Goal: Entertainment & Leisure: Consume media (video, audio)

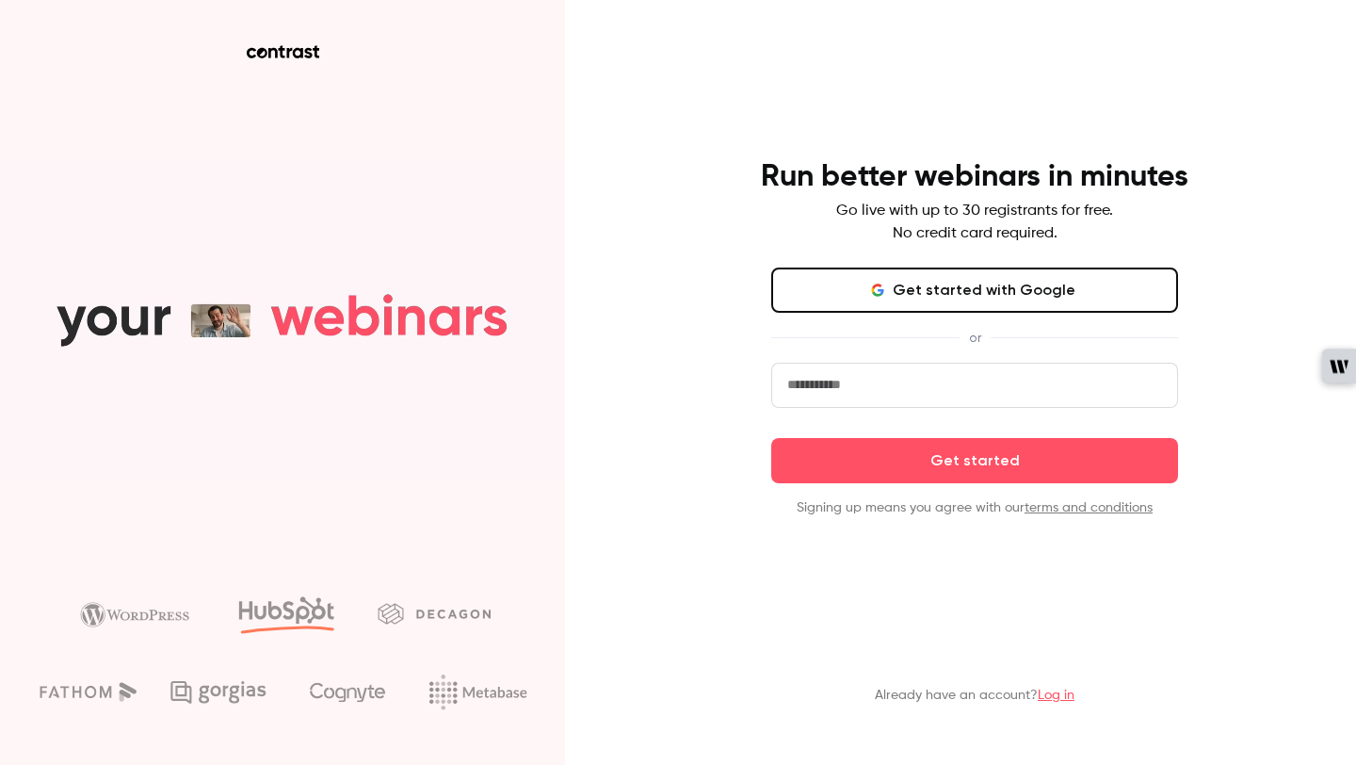
click at [1051, 695] on link "Log in" at bounding box center [1056, 695] width 37 height 13
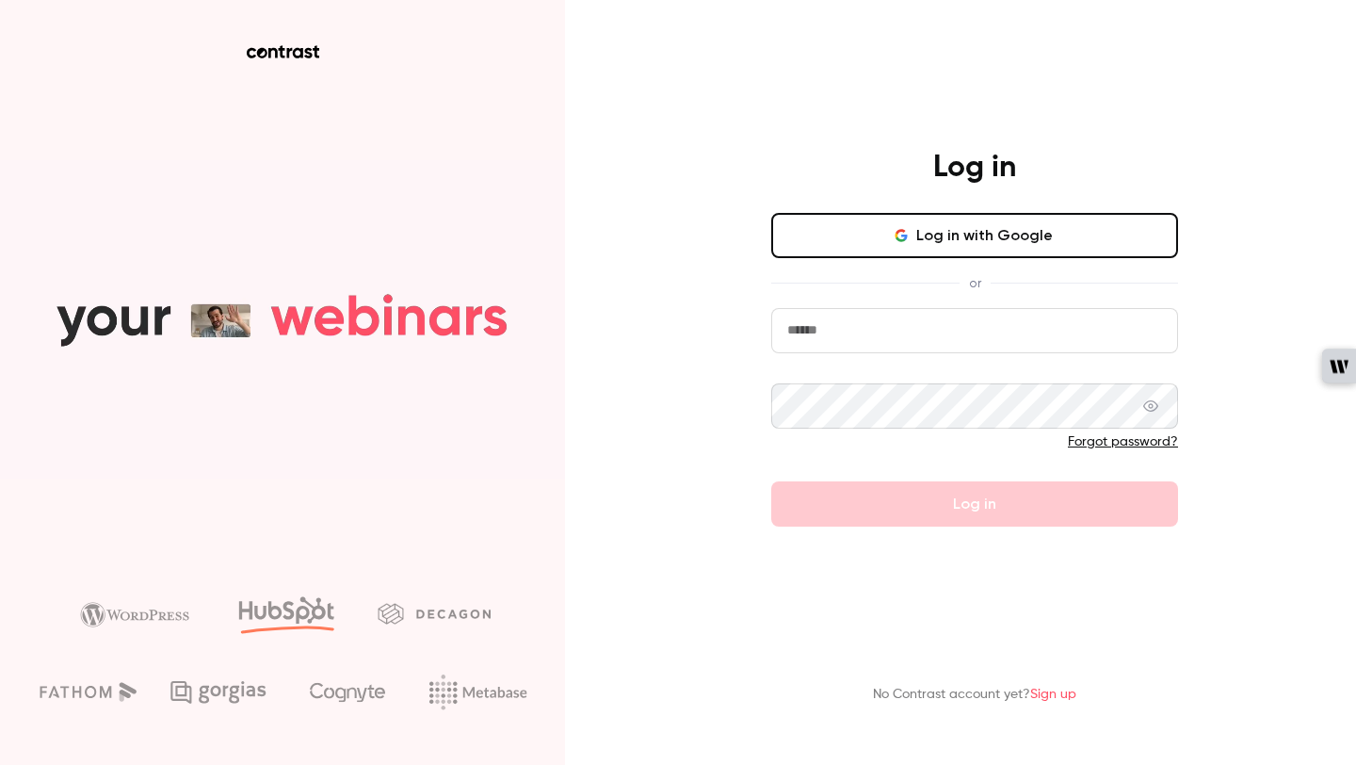
click at [921, 252] on button "Log in with Google" at bounding box center [974, 235] width 407 height 45
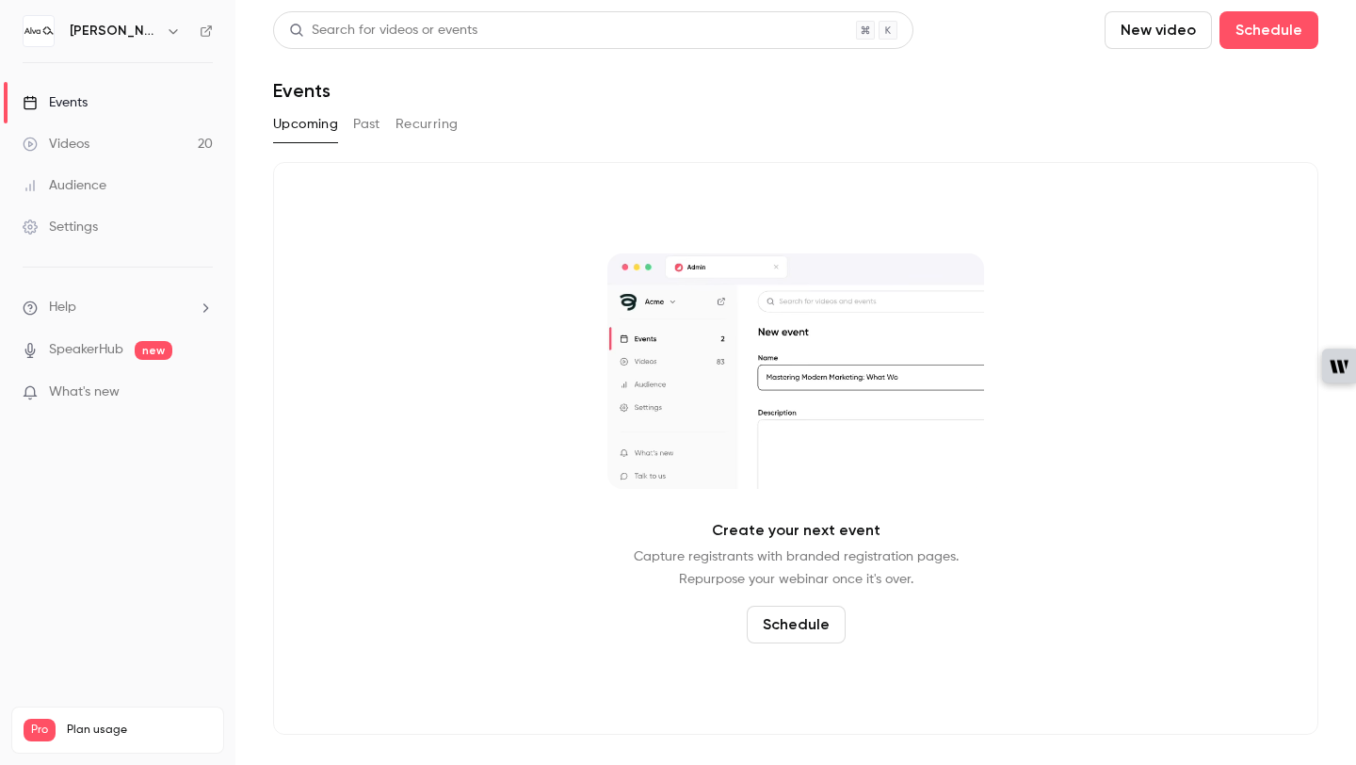
click at [138, 134] on link "Videos 20" at bounding box center [117, 143] width 235 height 41
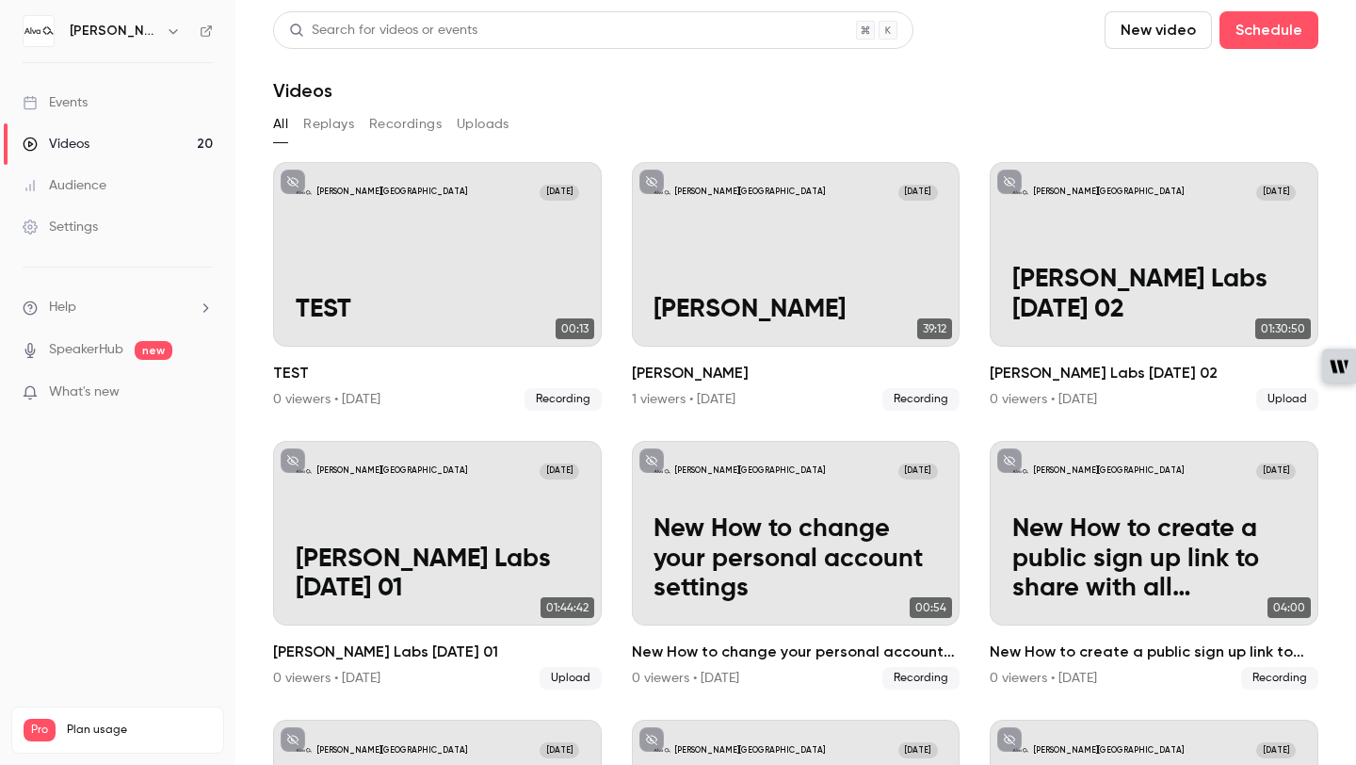
click at [143, 17] on div "[PERSON_NAME][GEOGRAPHIC_DATA]" at bounding box center [118, 31] width 190 height 32
click at [143, 40] on h6 "[PERSON_NAME][GEOGRAPHIC_DATA]" at bounding box center [114, 31] width 89 height 19
click at [169, 31] on icon "button" at bounding box center [173, 31] width 8 height 5
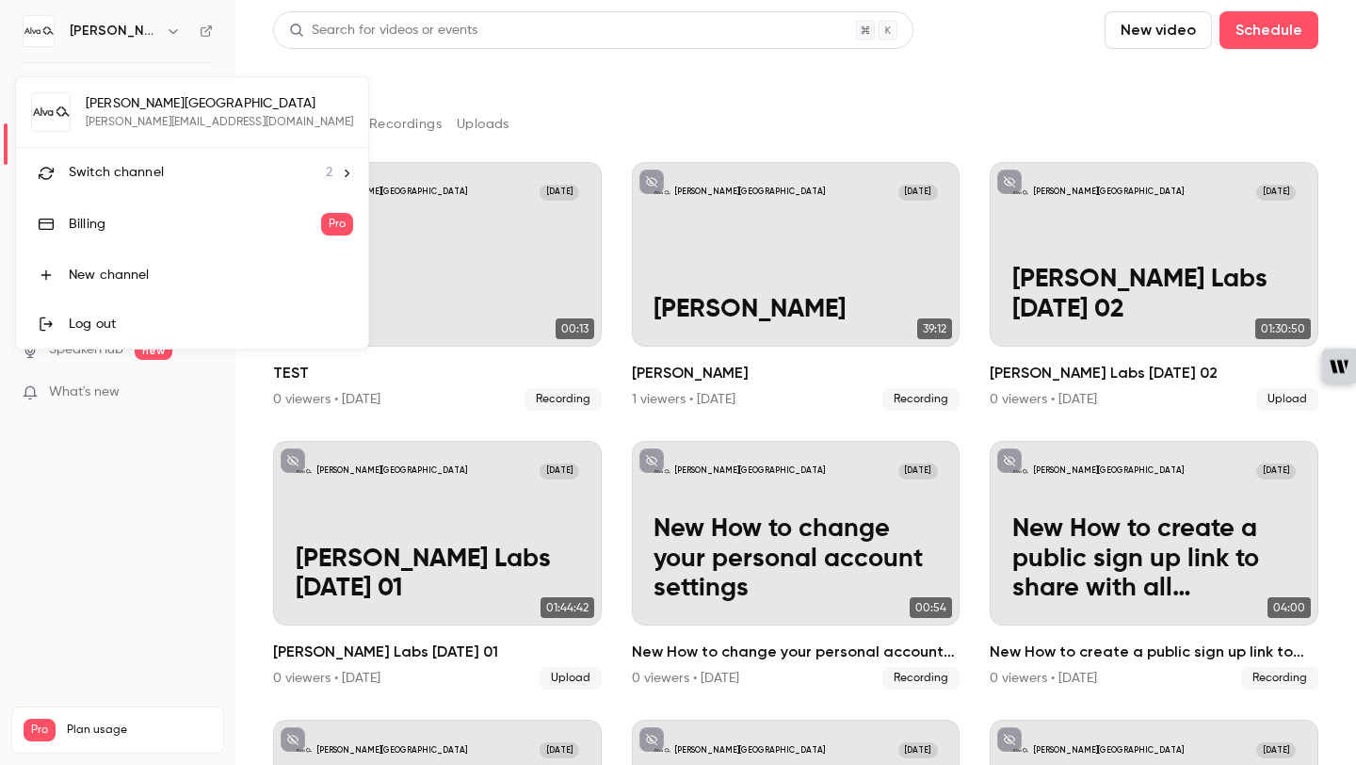
click at [189, 91] on div "[PERSON_NAME] Academy [EMAIL_ADDRESS][PERSON_NAME][DOMAIN_NAME] Switch channel …" at bounding box center [192, 212] width 352 height 271
click at [156, 161] on li "Switch channel 2" at bounding box center [192, 173] width 352 height 50
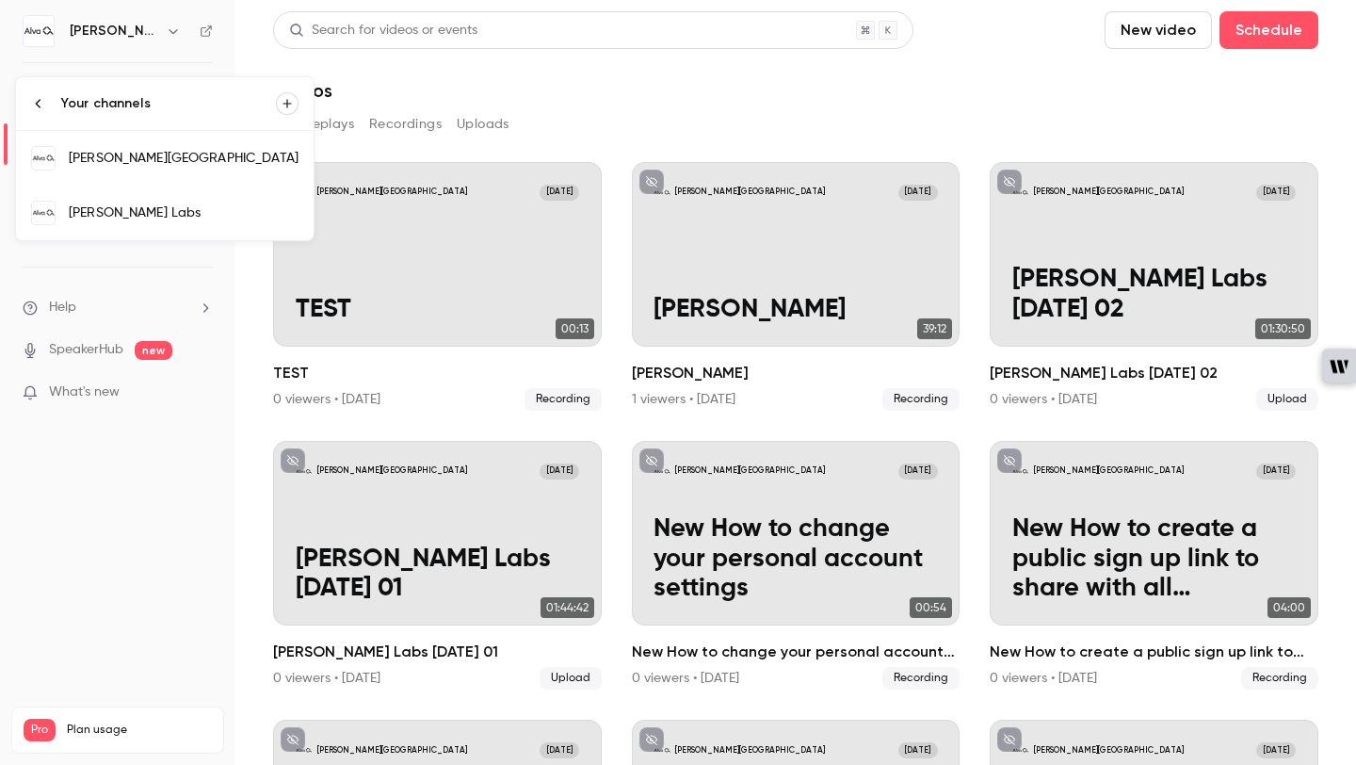
click at [129, 207] on div "[PERSON_NAME] Labs" at bounding box center [184, 212] width 230 height 19
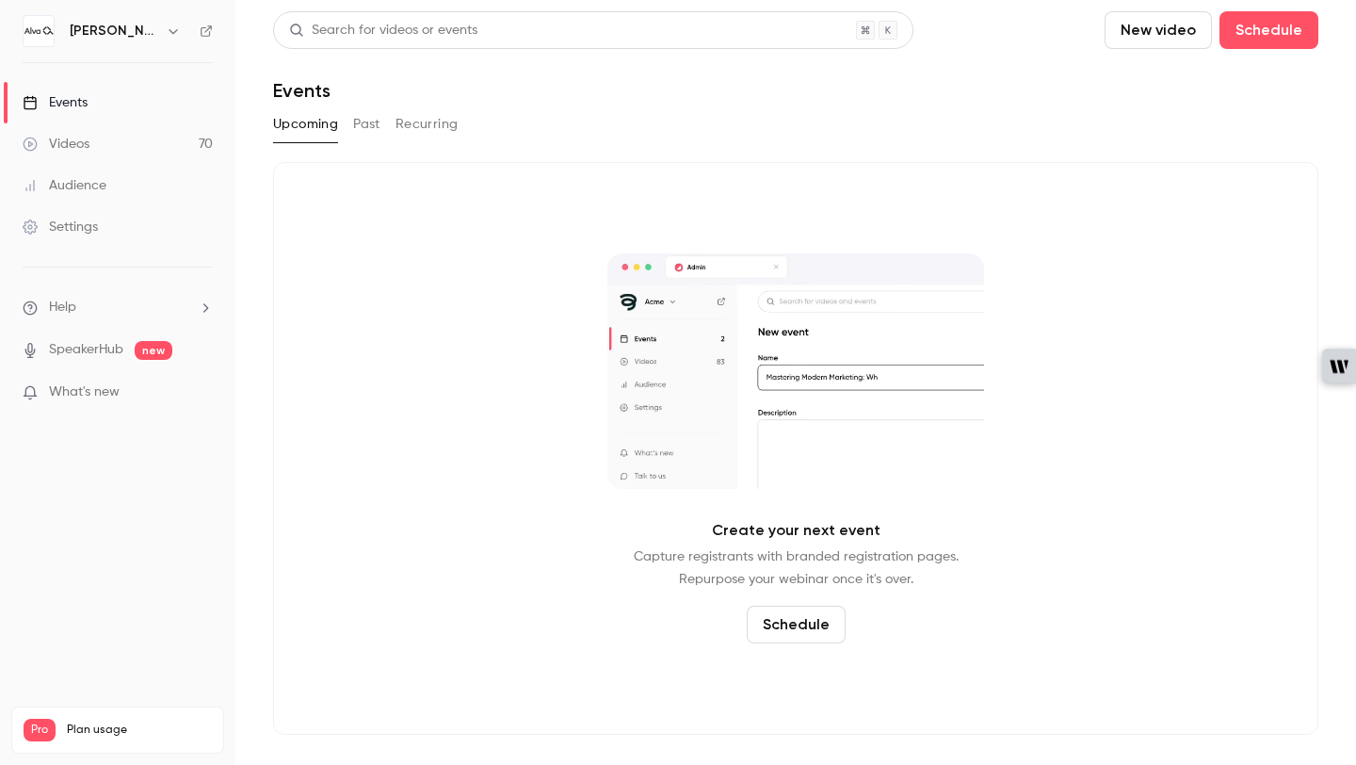
click at [371, 122] on button "Past" at bounding box center [366, 124] width 27 height 30
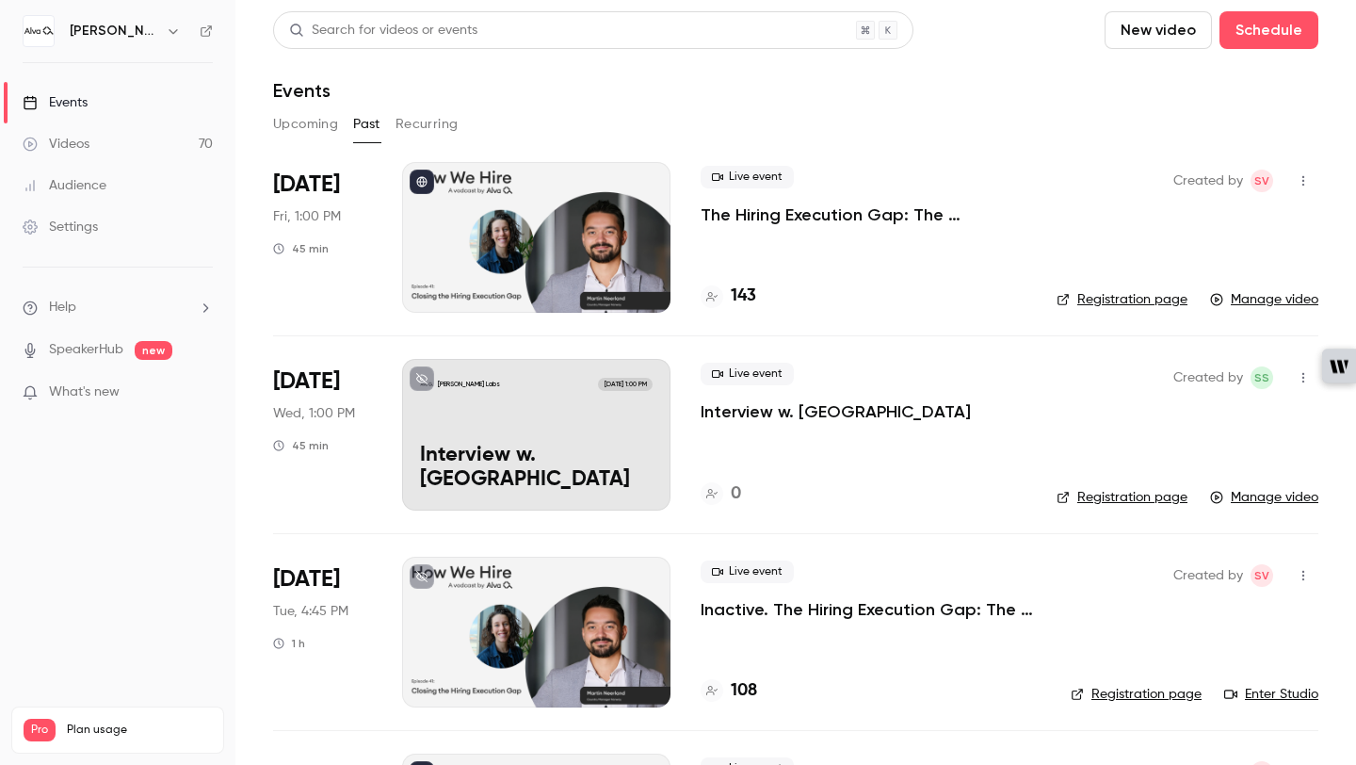
click at [948, 201] on div "Live event The Hiring Execution Gap: The overlooked challenge holding teams back" at bounding box center [864, 196] width 326 height 60
click at [948, 219] on p "The Hiring Execution Gap: The overlooked challenge holding teams back" at bounding box center [864, 214] width 326 height 23
click at [751, 689] on h4 "108" at bounding box center [744, 690] width 26 height 25
click at [813, 215] on p "The Hiring Execution Gap: The overlooked challenge holding teams back" at bounding box center [864, 214] width 326 height 23
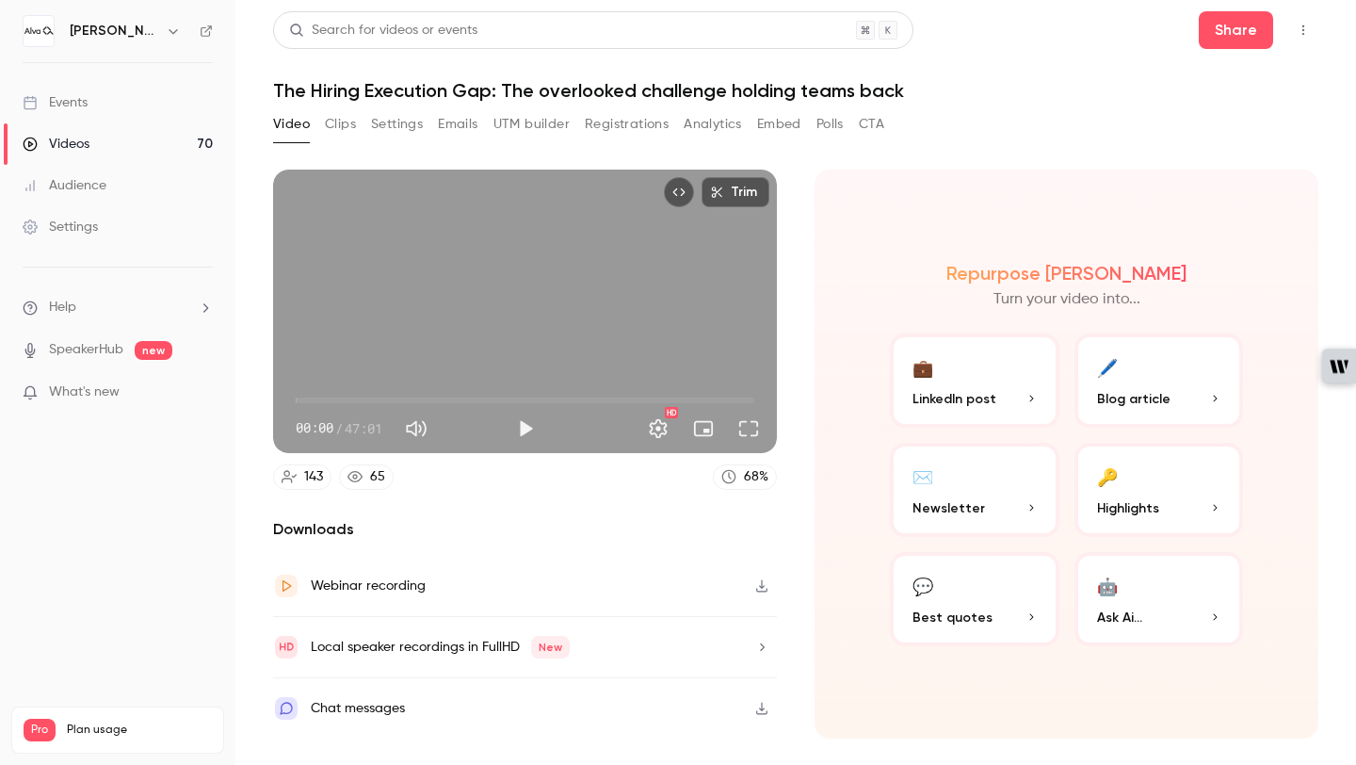
click at [344, 122] on button "Clips" at bounding box center [340, 124] width 31 height 30
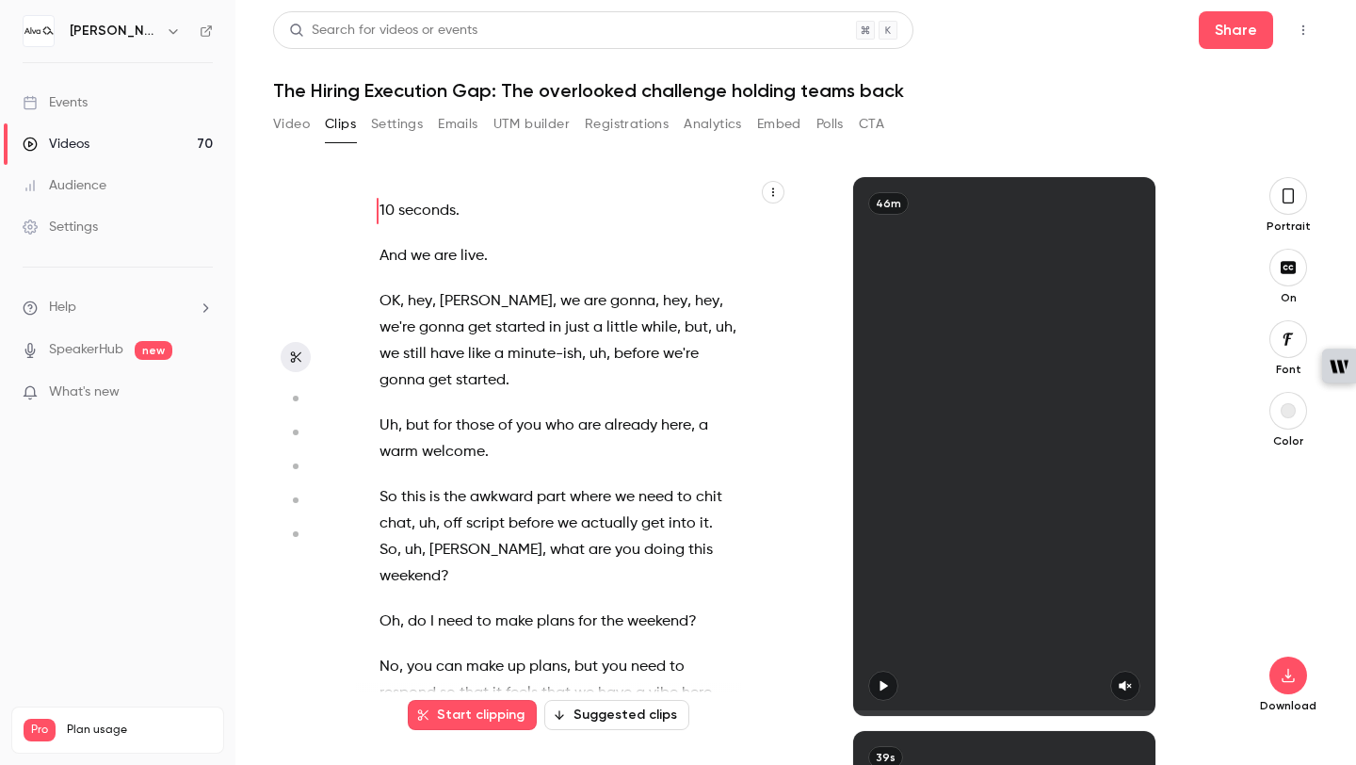
click at [1301, 204] on button "button" at bounding box center [1289, 196] width 38 height 38
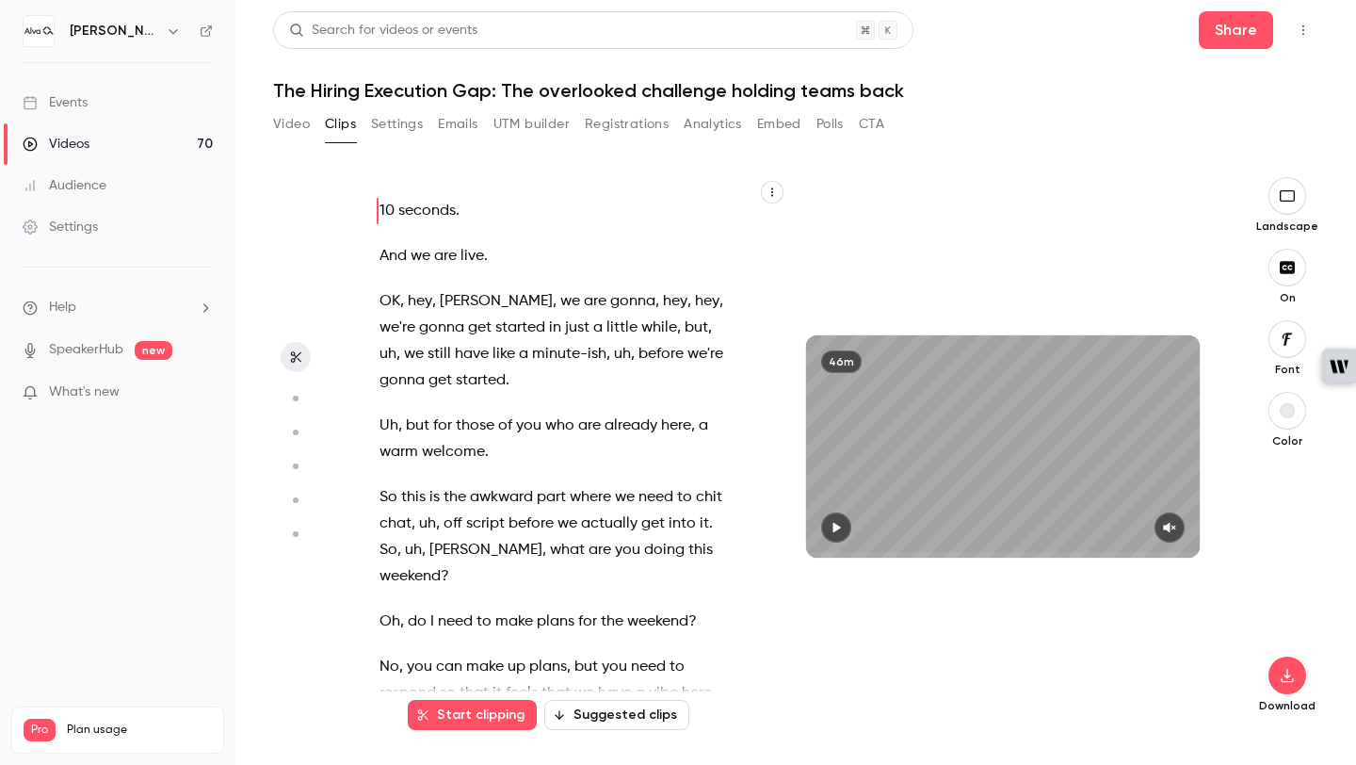
click at [831, 530] on icon "button" at bounding box center [836, 527] width 15 height 13
type input "***"
